Goal: Information Seeking & Learning: Learn about a topic

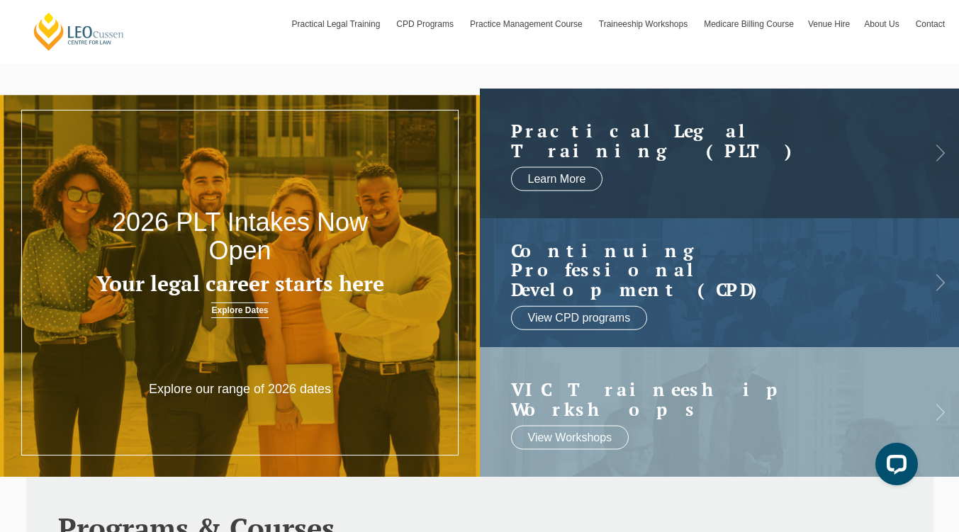
scroll to position [20, 0]
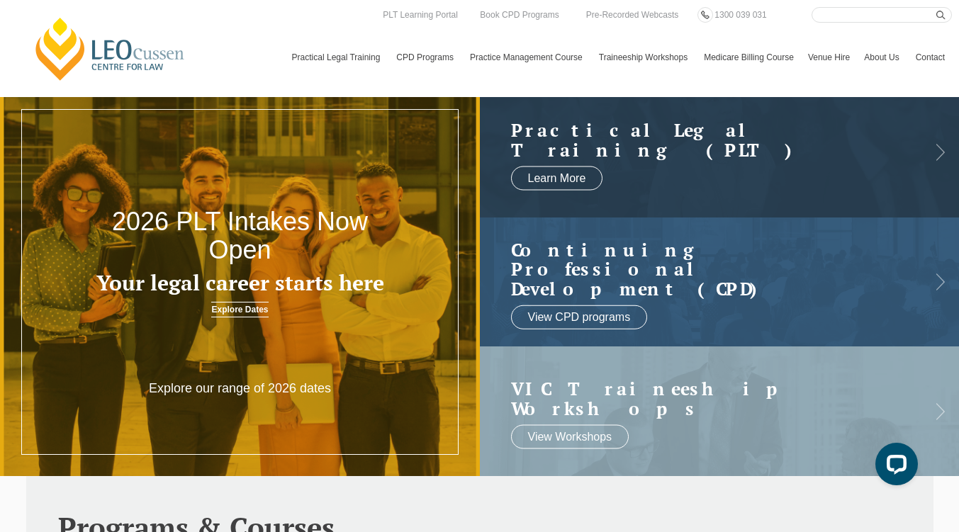
click at [0, 0] on link "Victoria CPD Programs" at bounding box center [0, 0] width 0 height 0
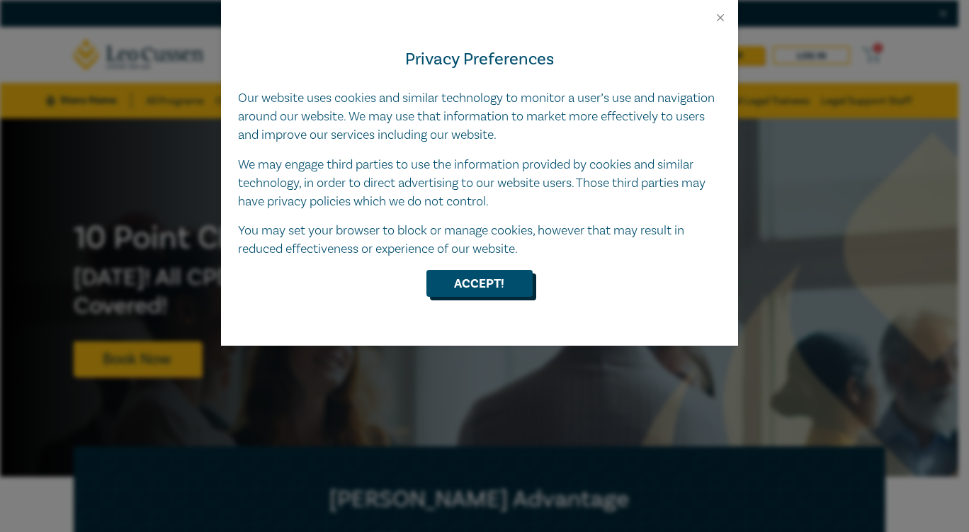
click at [494, 290] on button "Accept!" at bounding box center [479, 283] width 106 height 27
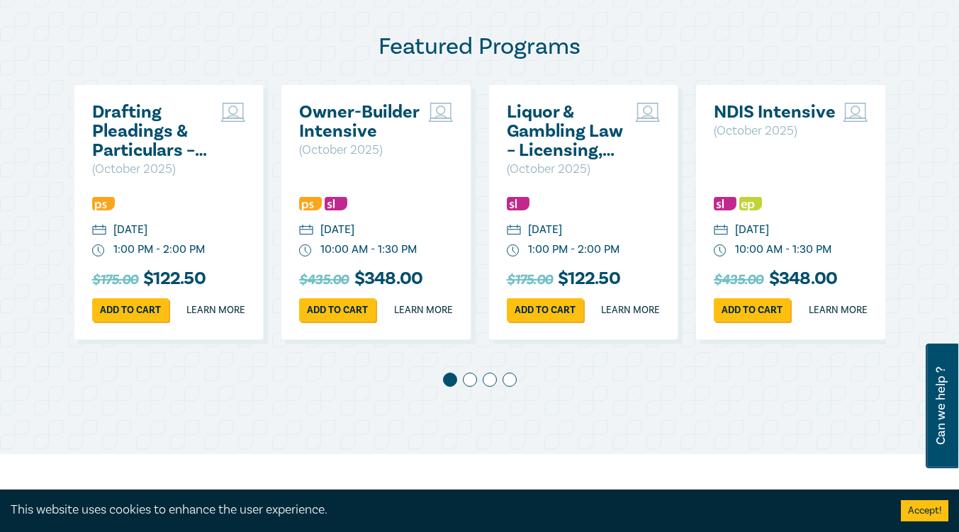
scroll to position [741, 0]
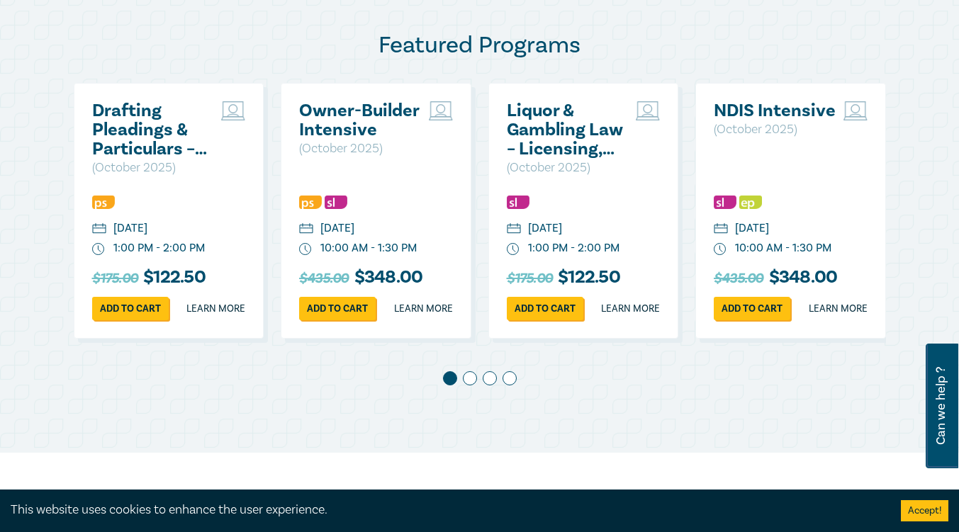
click at [888, 186] on div "Featured Programs Drafting Pleadings & Particulars – Tips & Traps ( October 202…" at bounding box center [479, 214] width 829 height 367
click at [473, 385] on span at bounding box center [470, 378] width 14 height 14
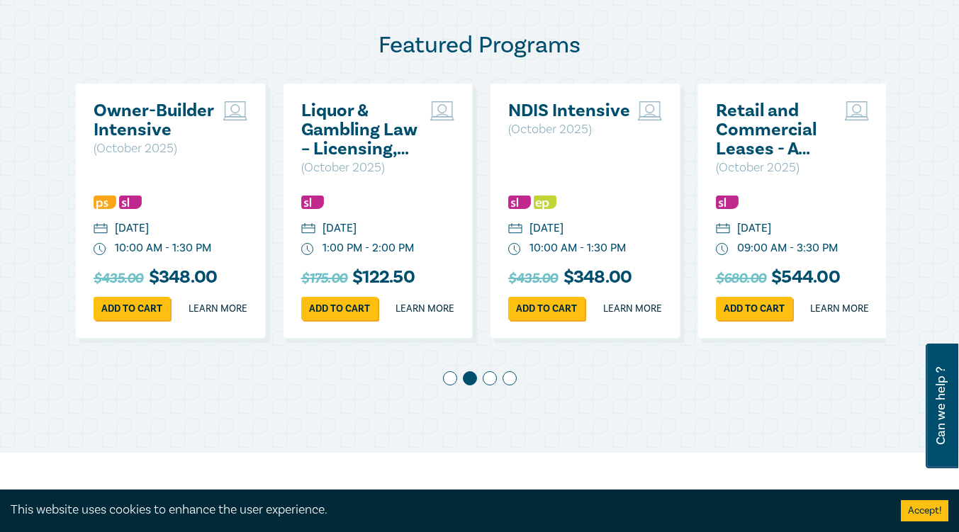
scroll to position [0, 207]
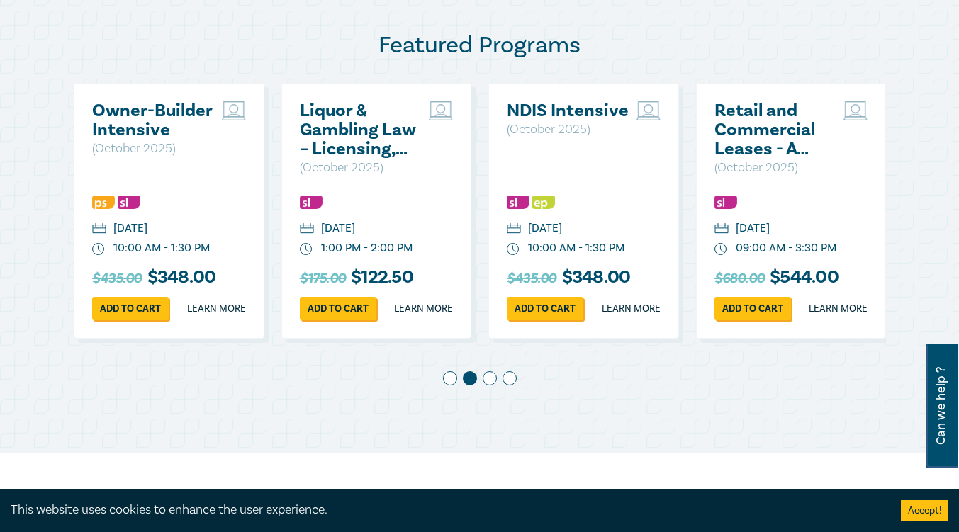
click at [493, 385] on span at bounding box center [489, 378] width 14 height 14
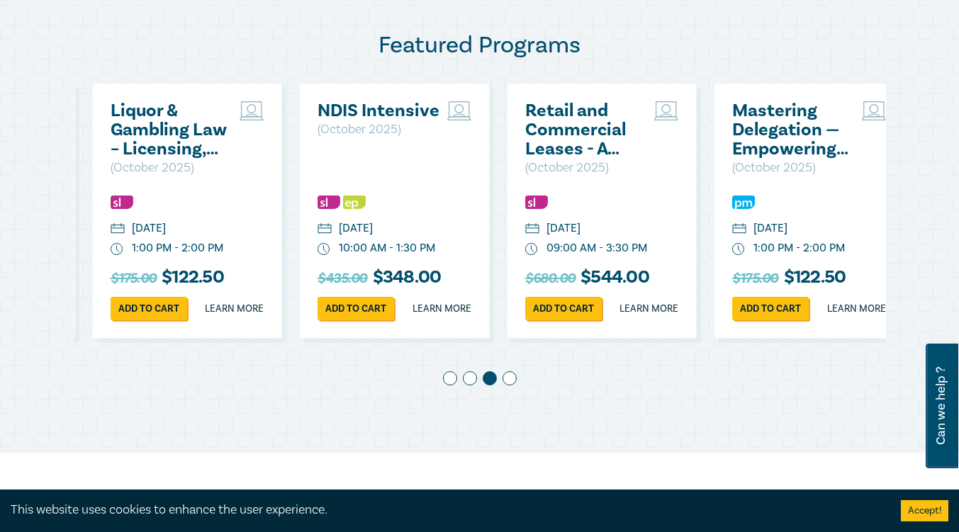
scroll to position [0, 414]
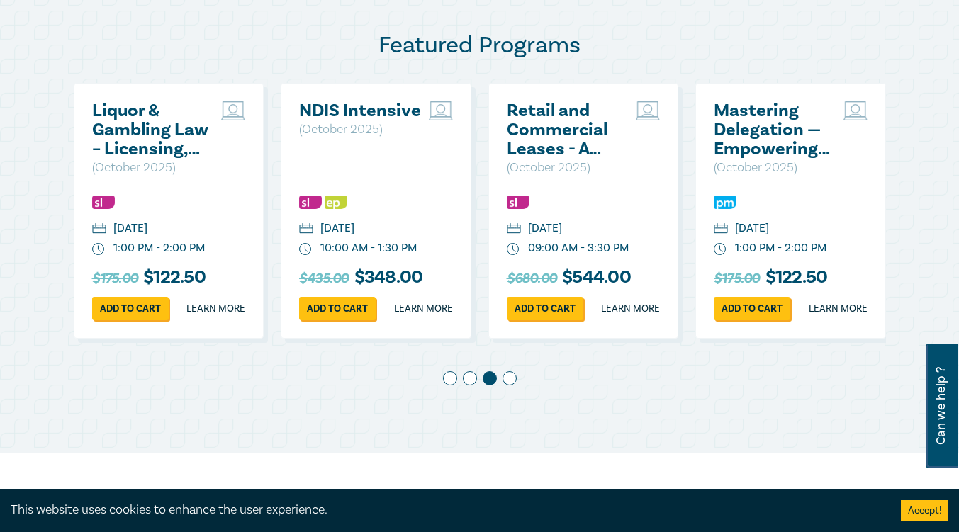
click at [512, 385] on span at bounding box center [509, 378] width 14 height 14
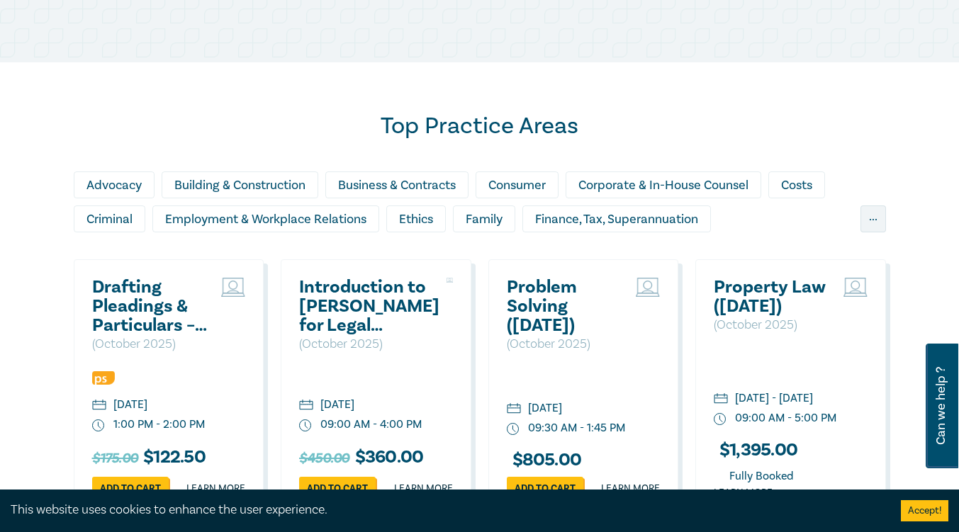
scroll to position [1134, 0]
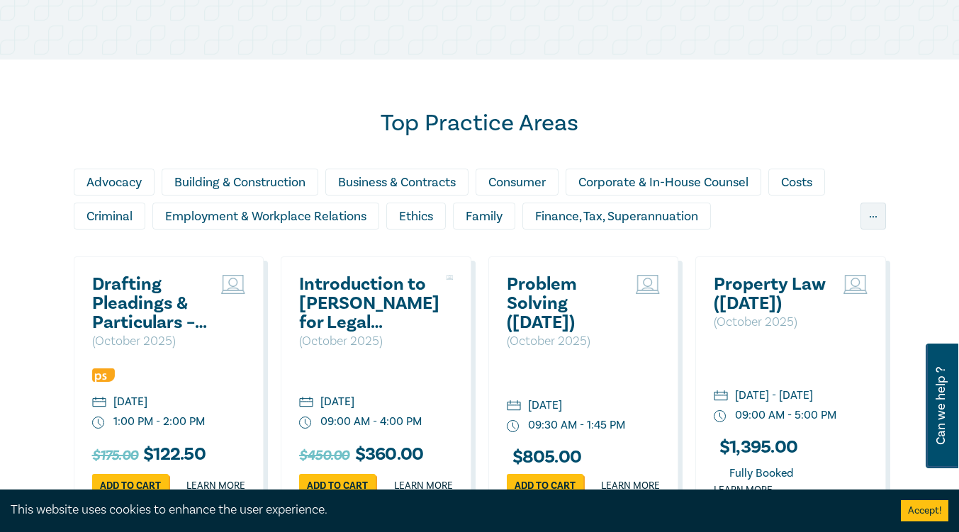
click at [324, 230] on div "Employment & Workplace Relations" at bounding box center [265, 216] width 227 height 27
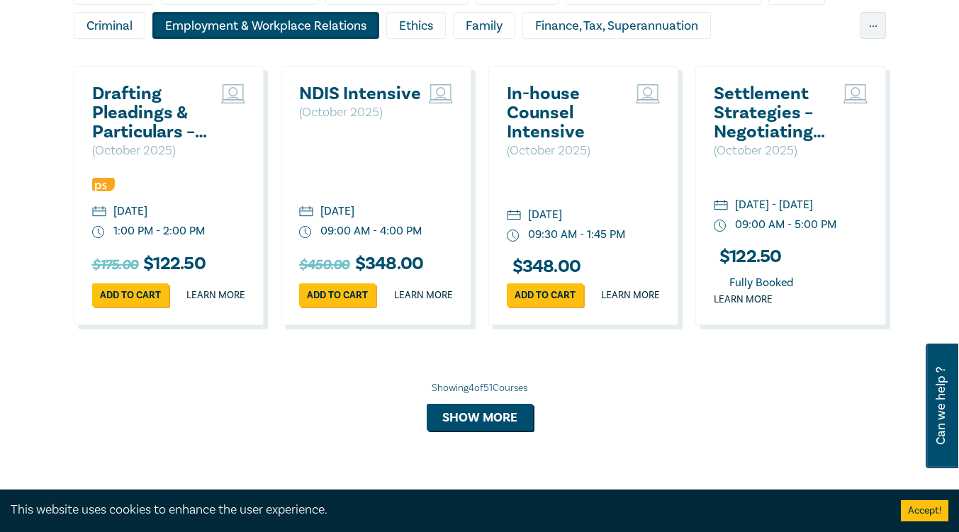
scroll to position [1326, 0]
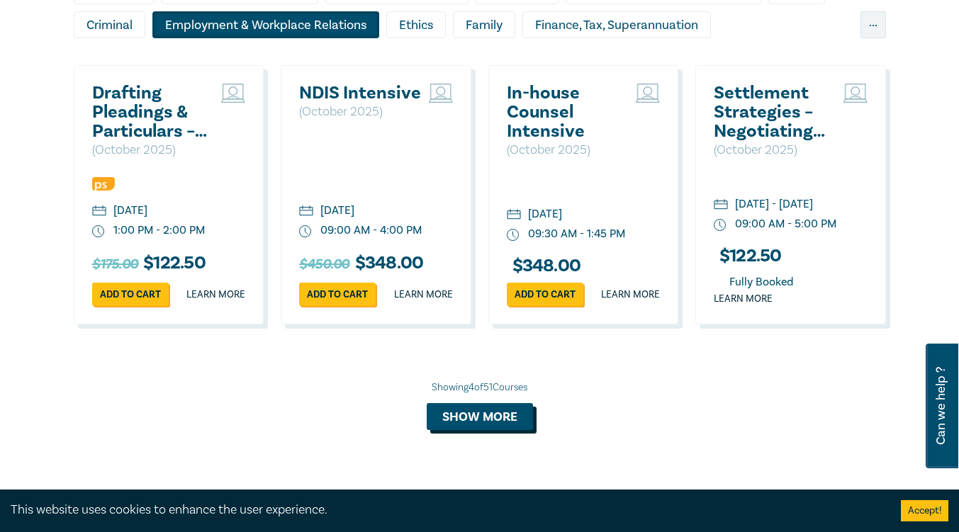
click at [448, 430] on button "Show more" at bounding box center [479, 416] width 106 height 27
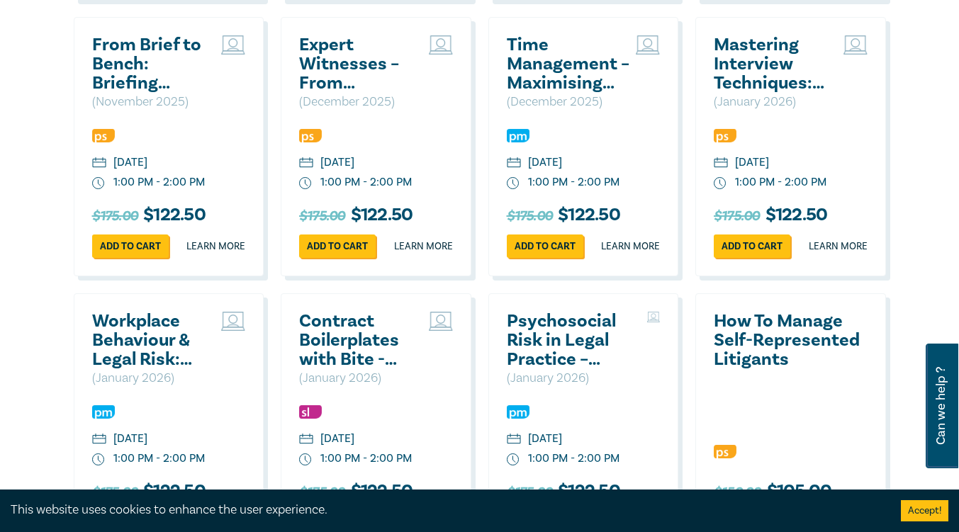
scroll to position [1651, 0]
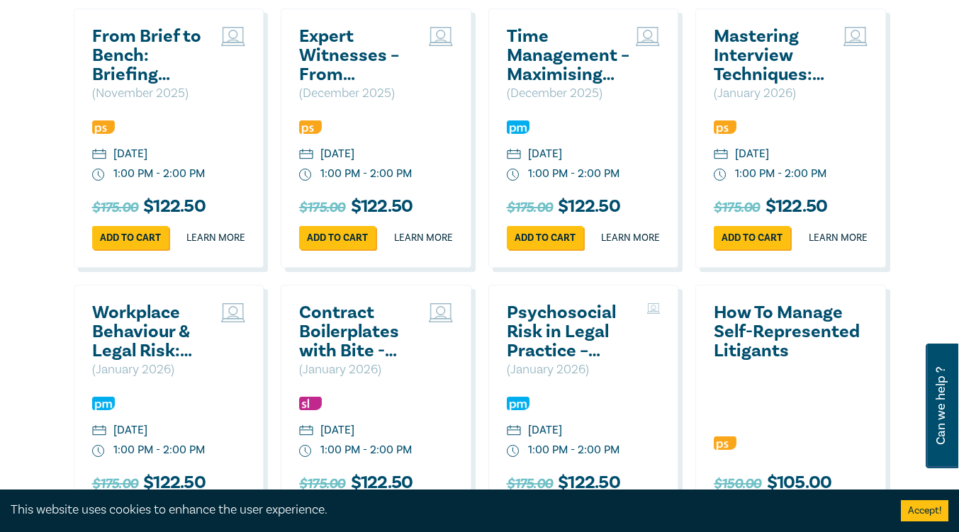
click at [929, 266] on div "Top Practice Areas Advocacy Building & Construction Business & Contracts Consum…" at bounding box center [479, 454] width 959 height 1838
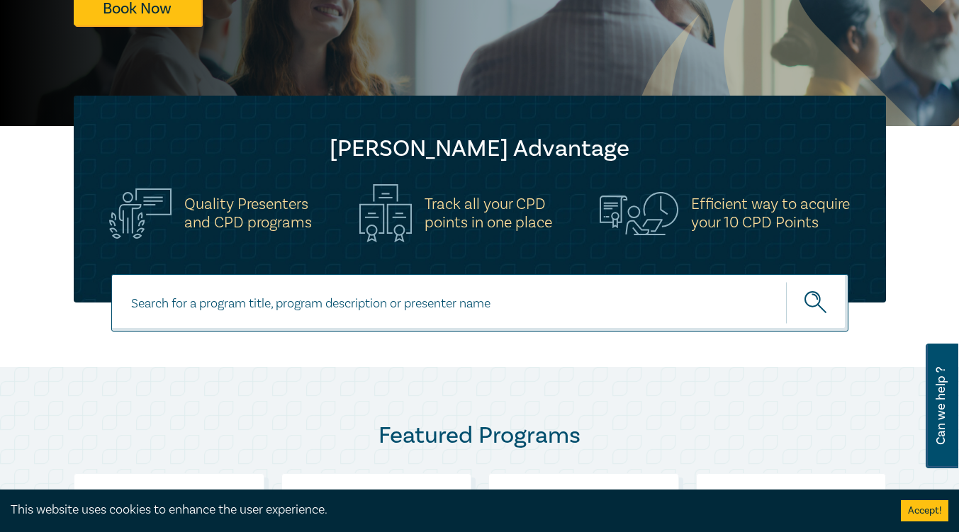
scroll to position [196, 0]
